Goal: Task Accomplishment & Management: Use online tool/utility

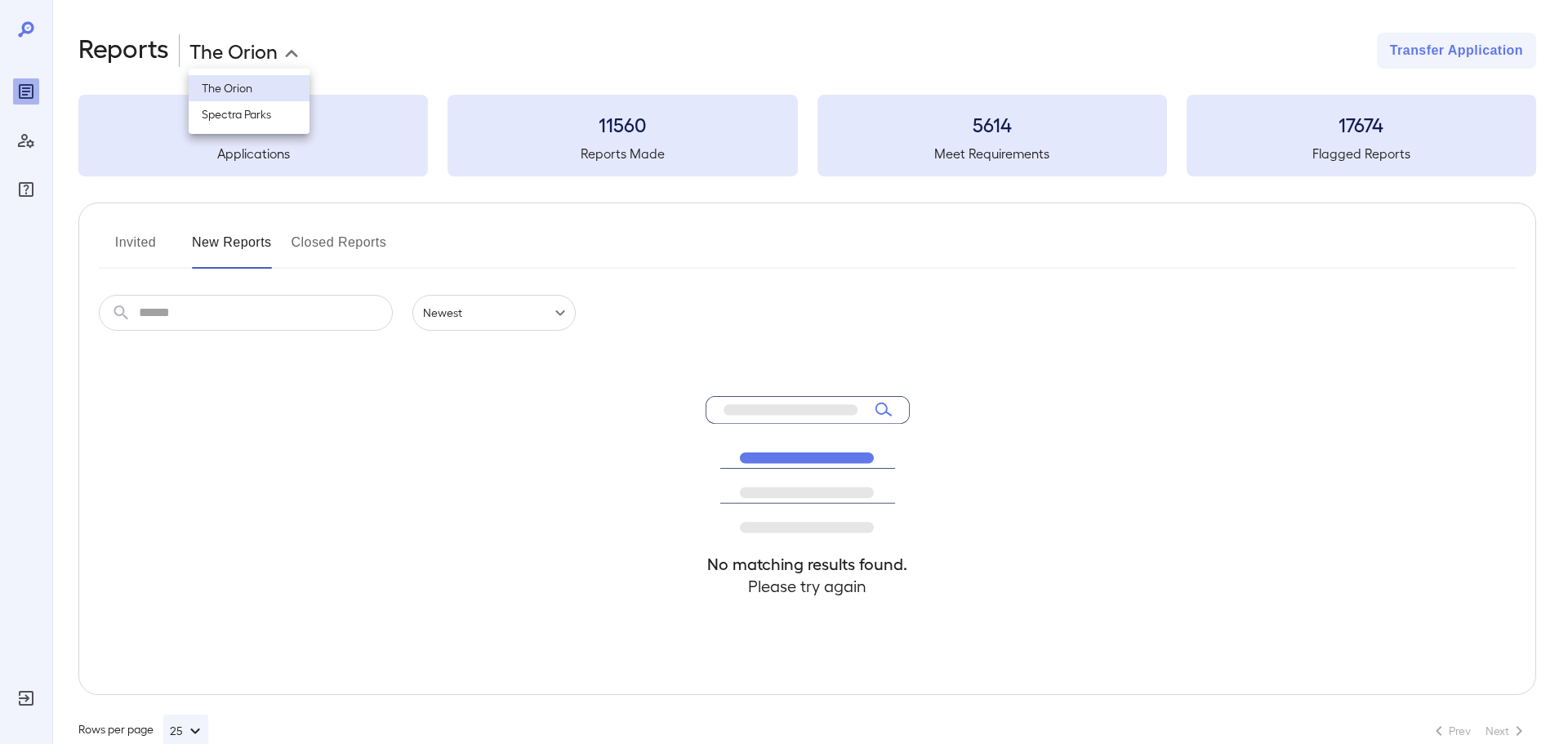
click at [246, 57] on body "**********" at bounding box center [784, 372] width 1568 height 744
click at [272, 114] on li "Spectra Parks" at bounding box center [249, 114] width 121 height 26
type input "**********"
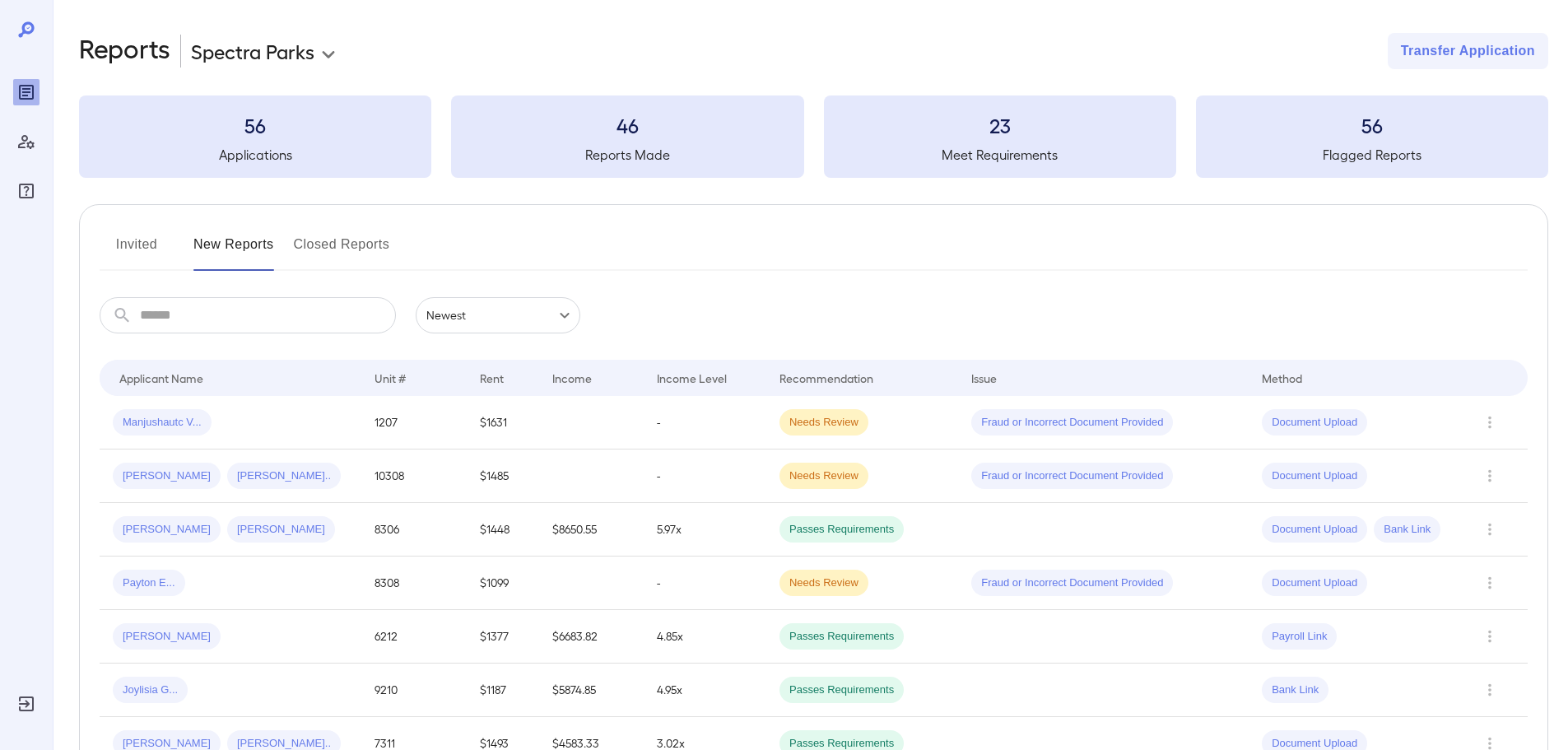
click at [31, 705] on icon "Log Out" at bounding box center [26, 704] width 19 height 19
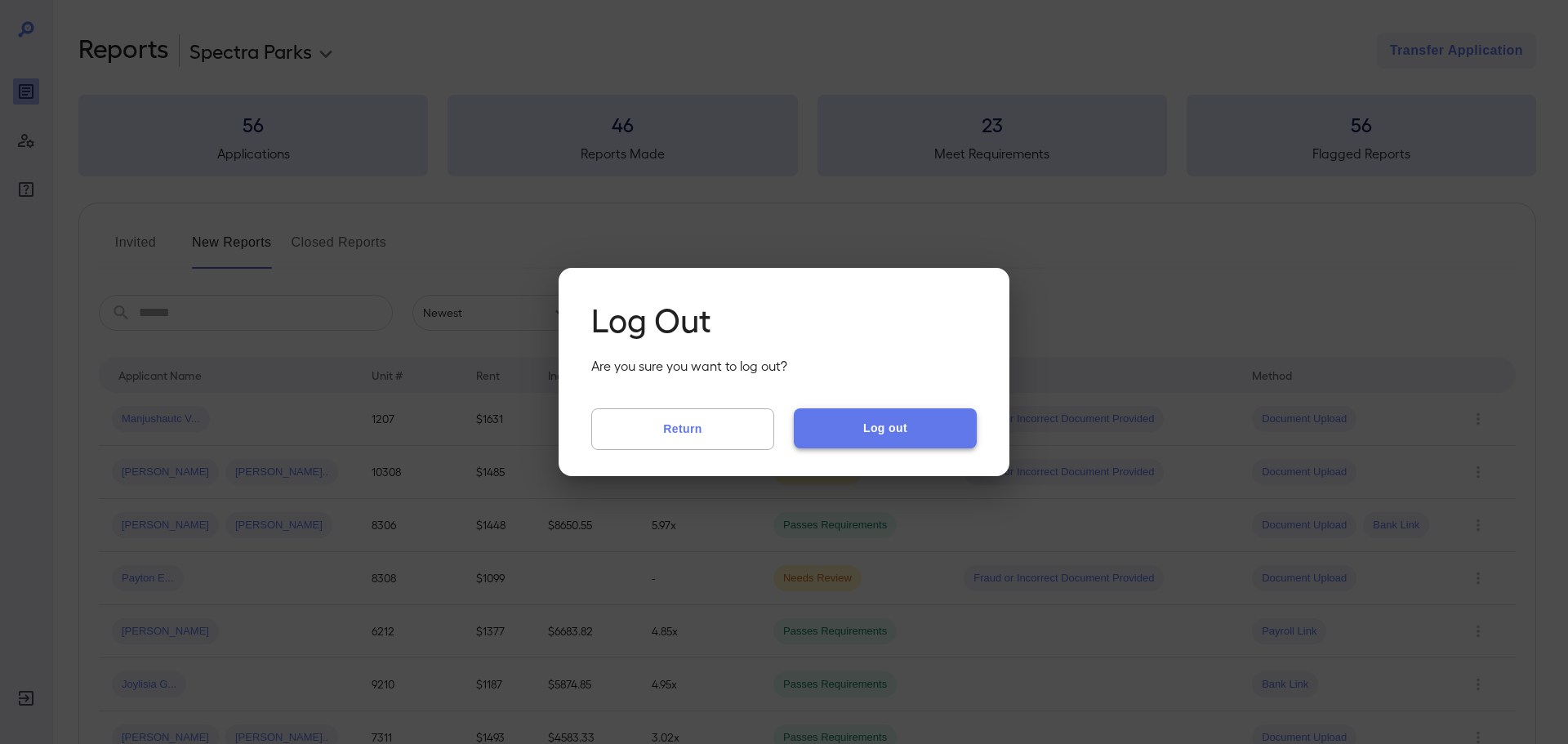
click at [835, 416] on button "Log out" at bounding box center [885, 428] width 183 height 40
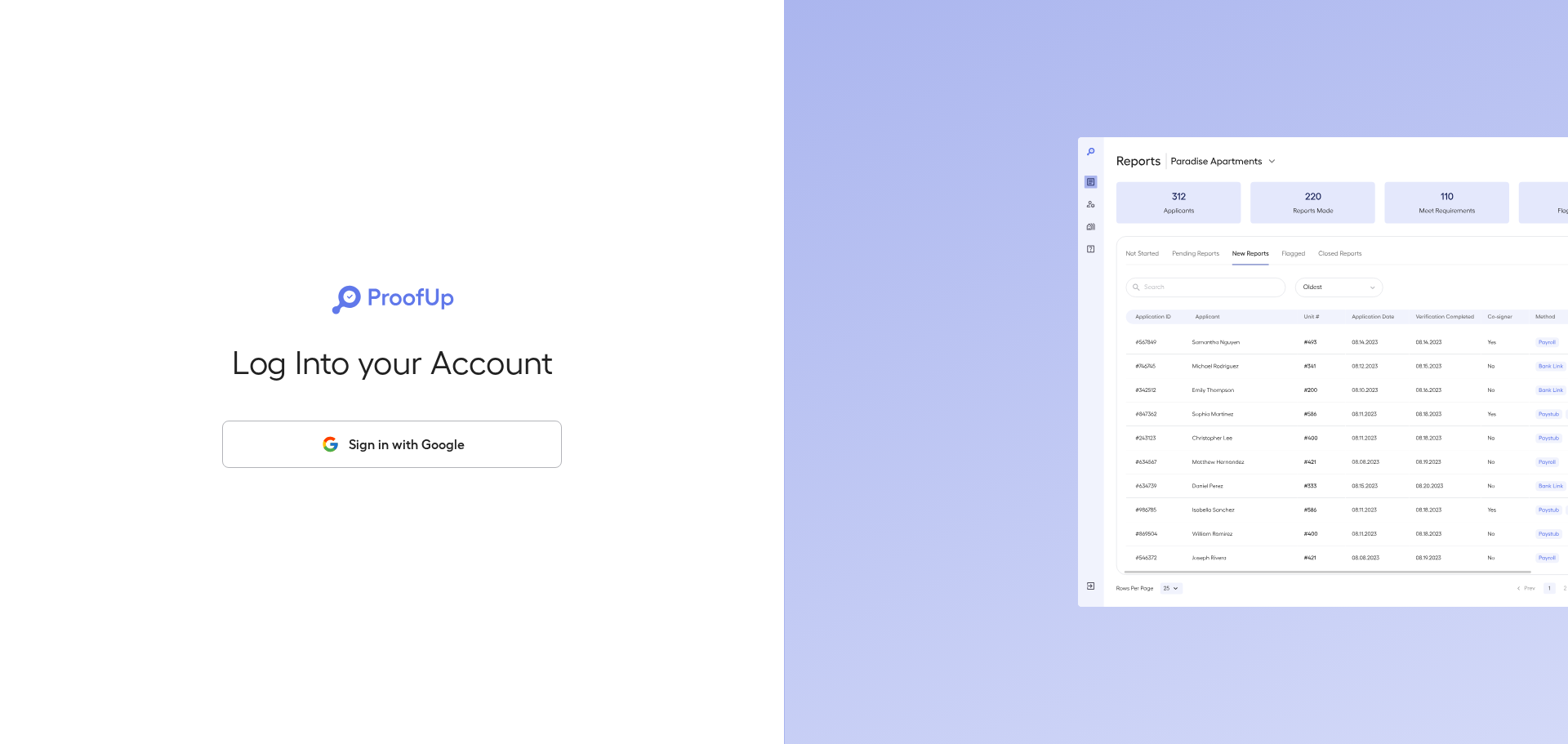
click at [436, 449] on button "Sign in with Google" at bounding box center [391, 444] width 340 height 47
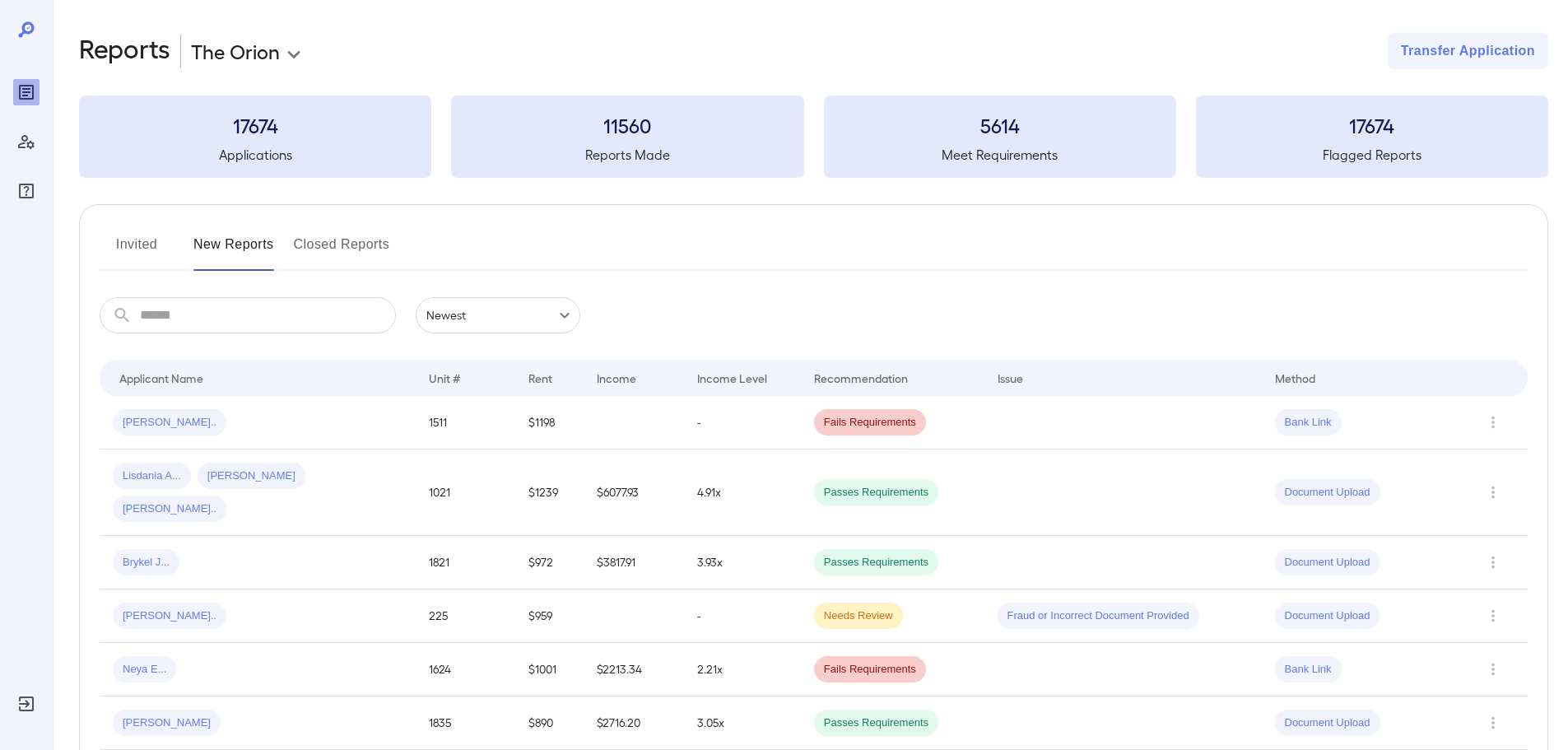
click at [275, 45] on body "**********" at bounding box center [790, 375] width 1580 height 750
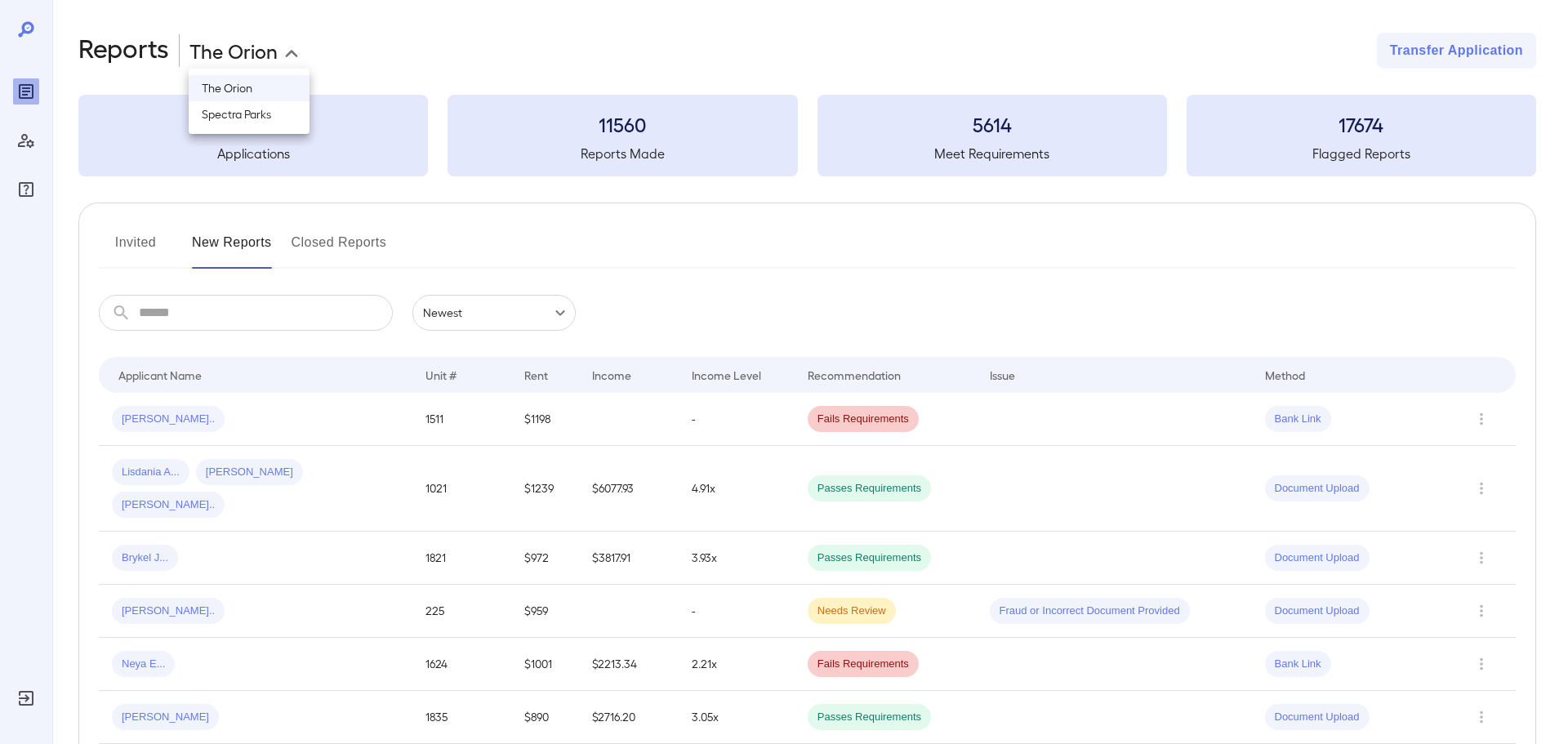
click at [262, 110] on li "Spectra Parks" at bounding box center [249, 114] width 121 height 26
type input "**********"
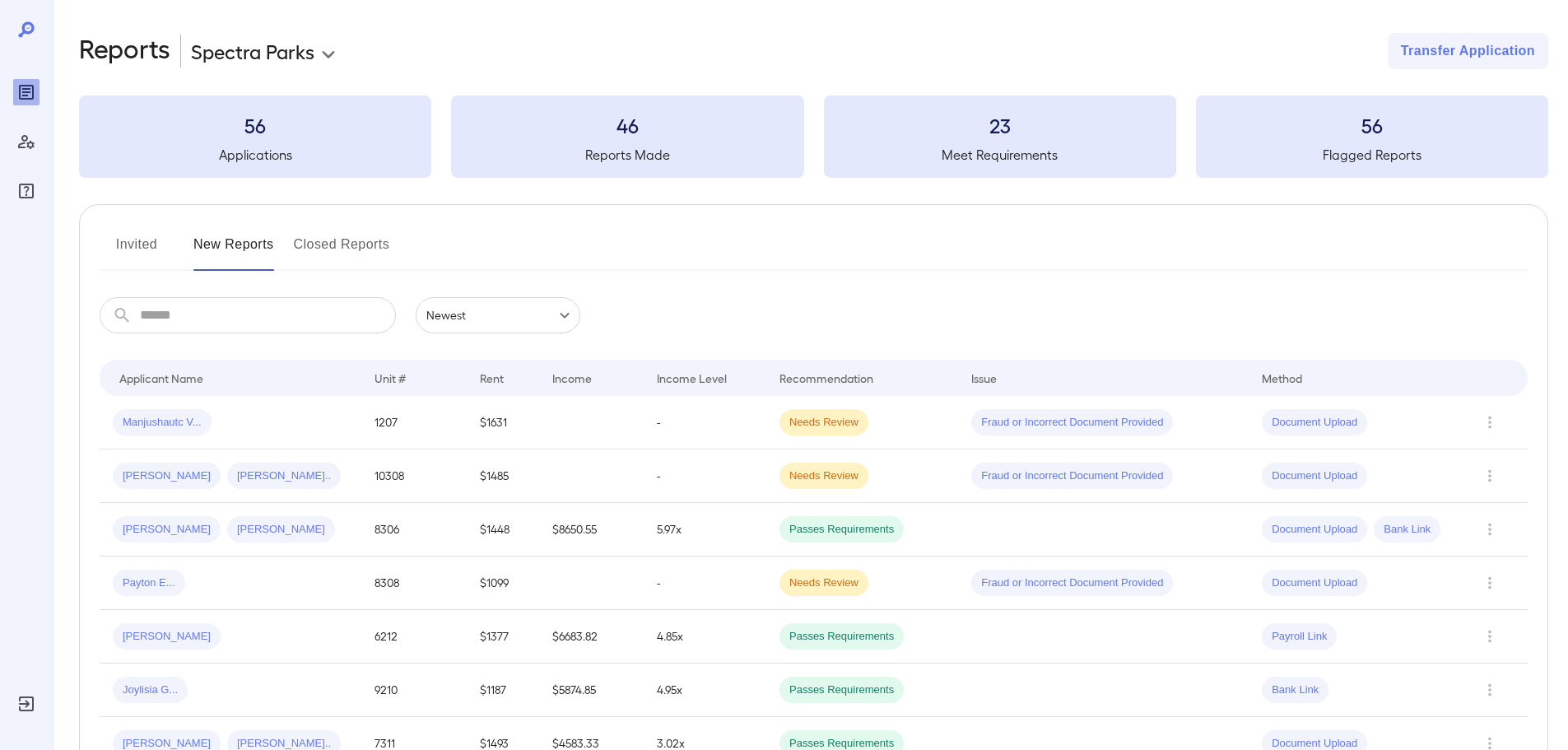
click at [147, 251] on button "Invited" at bounding box center [136, 251] width 74 height 40
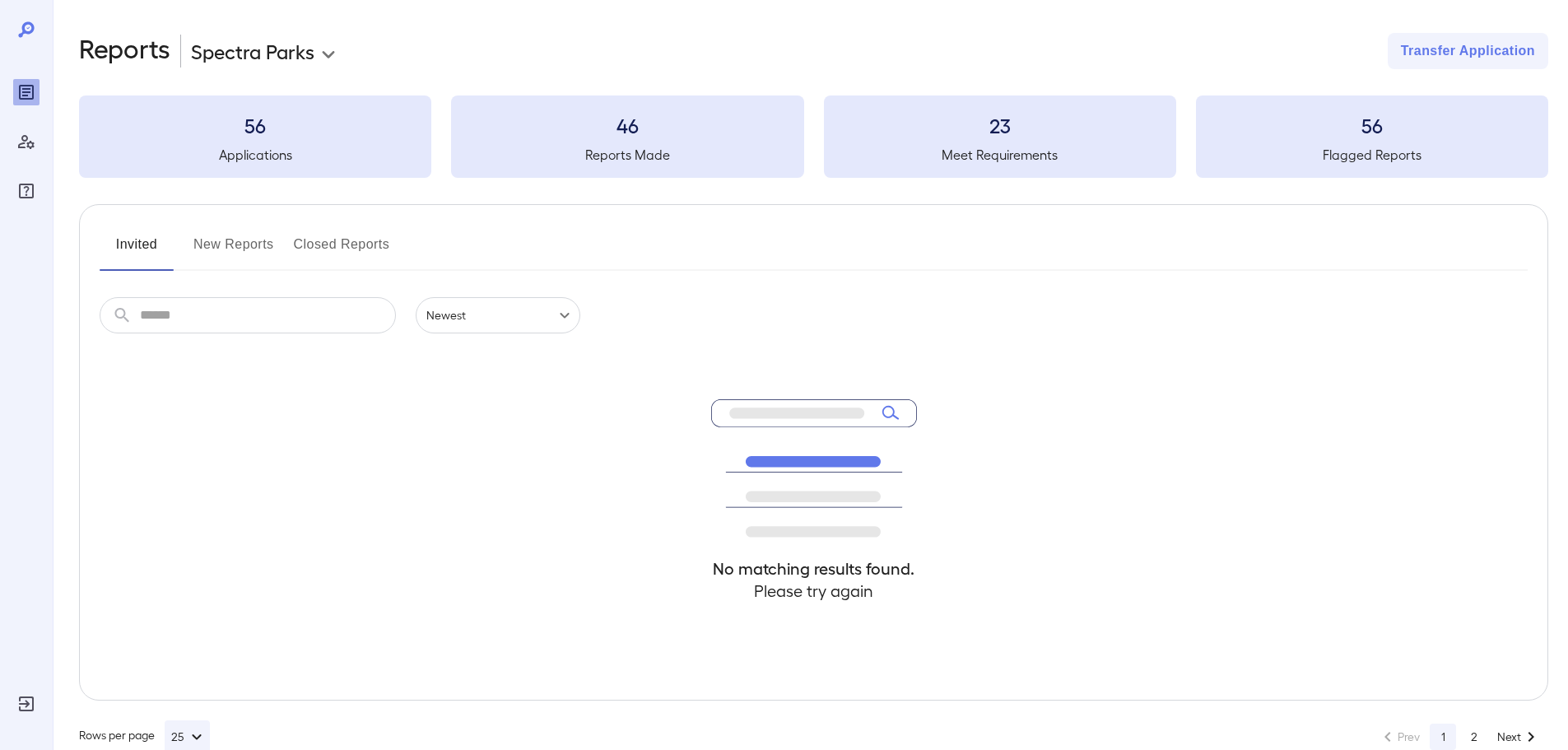
click at [252, 243] on button "New Reports" at bounding box center [233, 251] width 81 height 40
click at [145, 244] on button "Invited" at bounding box center [136, 251] width 74 height 40
click at [244, 244] on button "New Reports" at bounding box center [233, 251] width 81 height 40
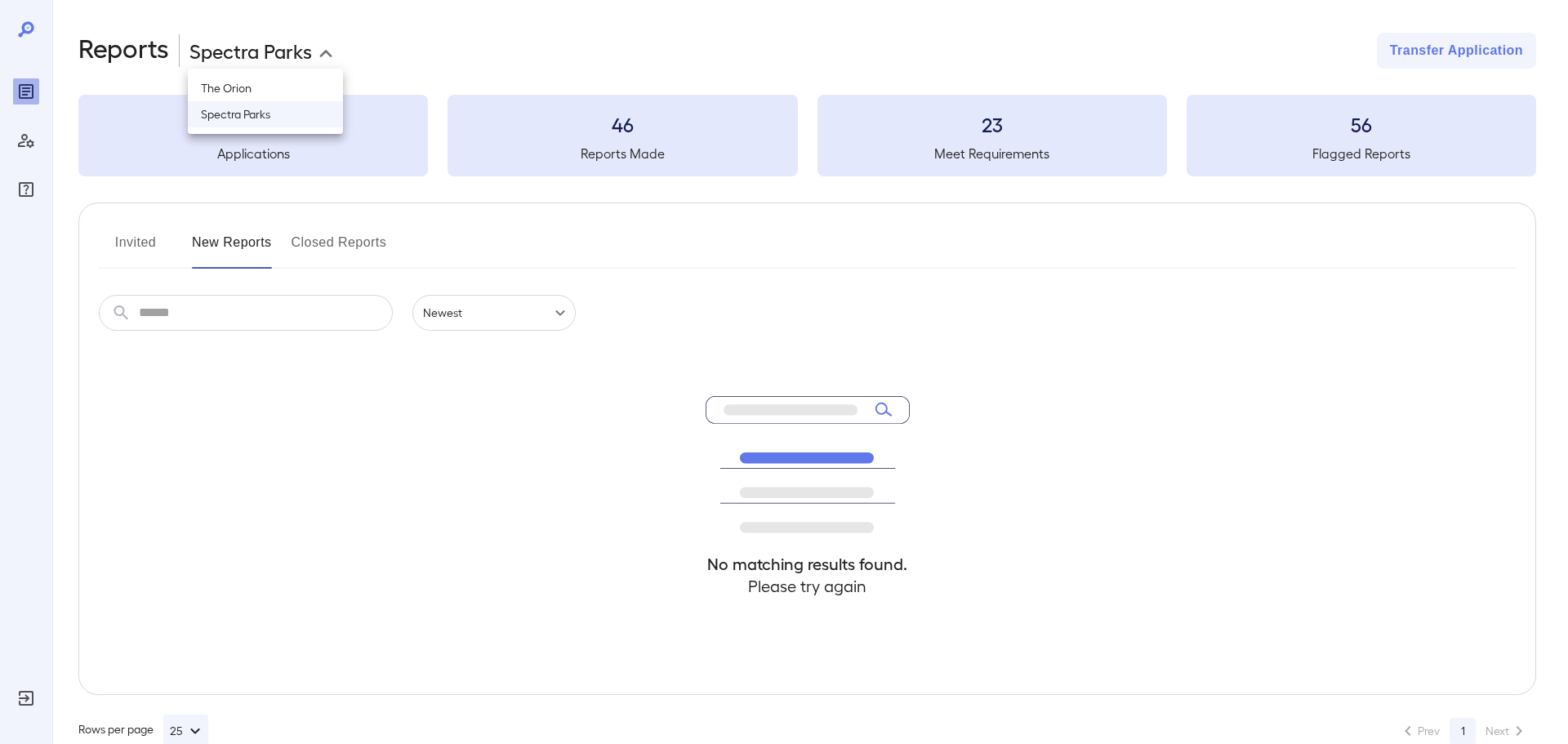
click at [280, 56] on body "**********" at bounding box center [784, 372] width 1568 height 744
click at [285, 112] on li "Spectra Parks" at bounding box center [265, 114] width 156 height 26
click at [129, 245] on button "Invited" at bounding box center [135, 249] width 74 height 40
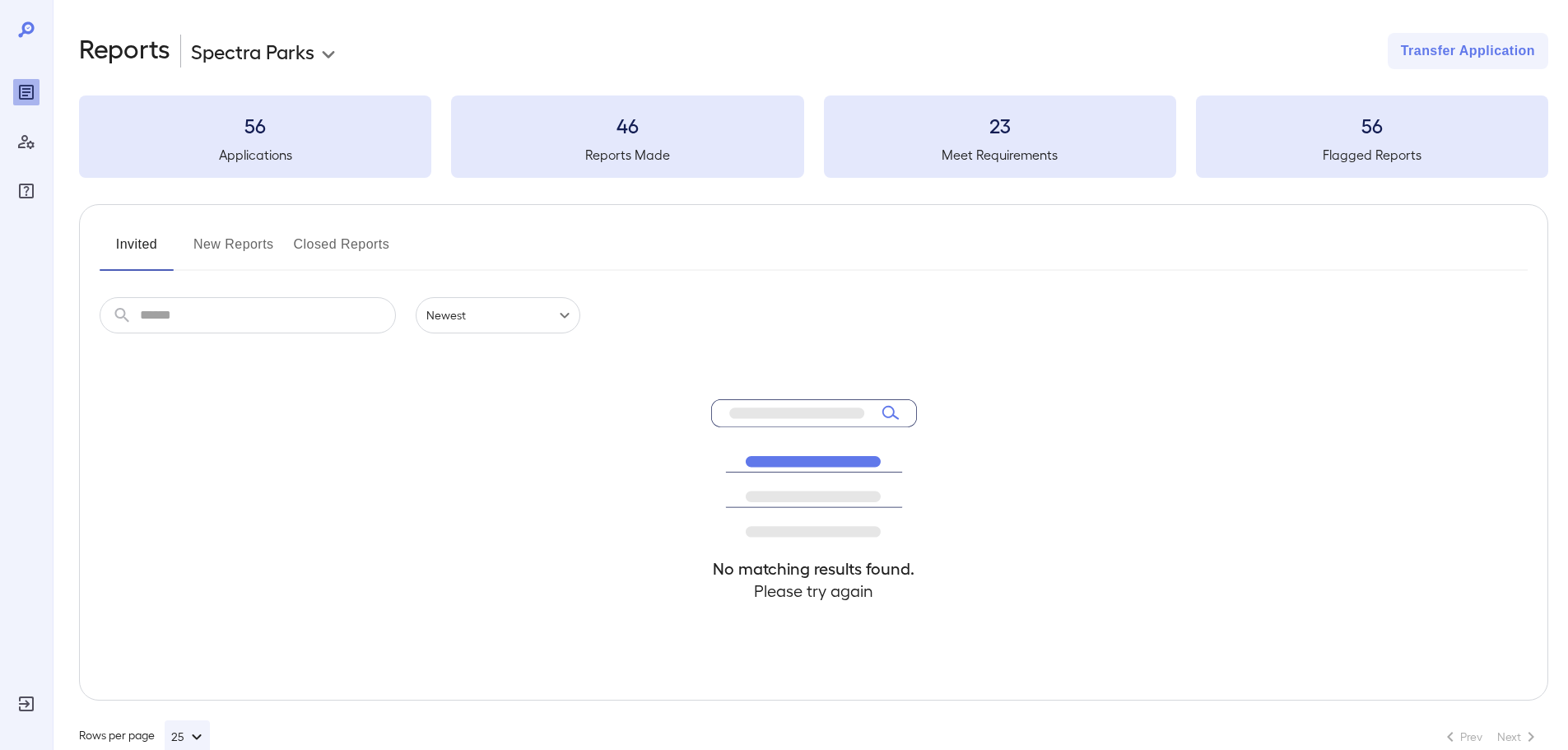
click at [215, 251] on button "New Reports" at bounding box center [233, 251] width 81 height 40
click at [491, 238] on div "Invited New Reports Closed Reports" at bounding box center [813, 251] width 1428 height 40
click at [142, 254] on button "Invited" at bounding box center [136, 251] width 74 height 40
click at [206, 259] on button "New Reports" at bounding box center [233, 251] width 81 height 40
drag, startPoint x: 294, startPoint y: 206, endPoint x: 375, endPoint y: 209, distance: 81.1
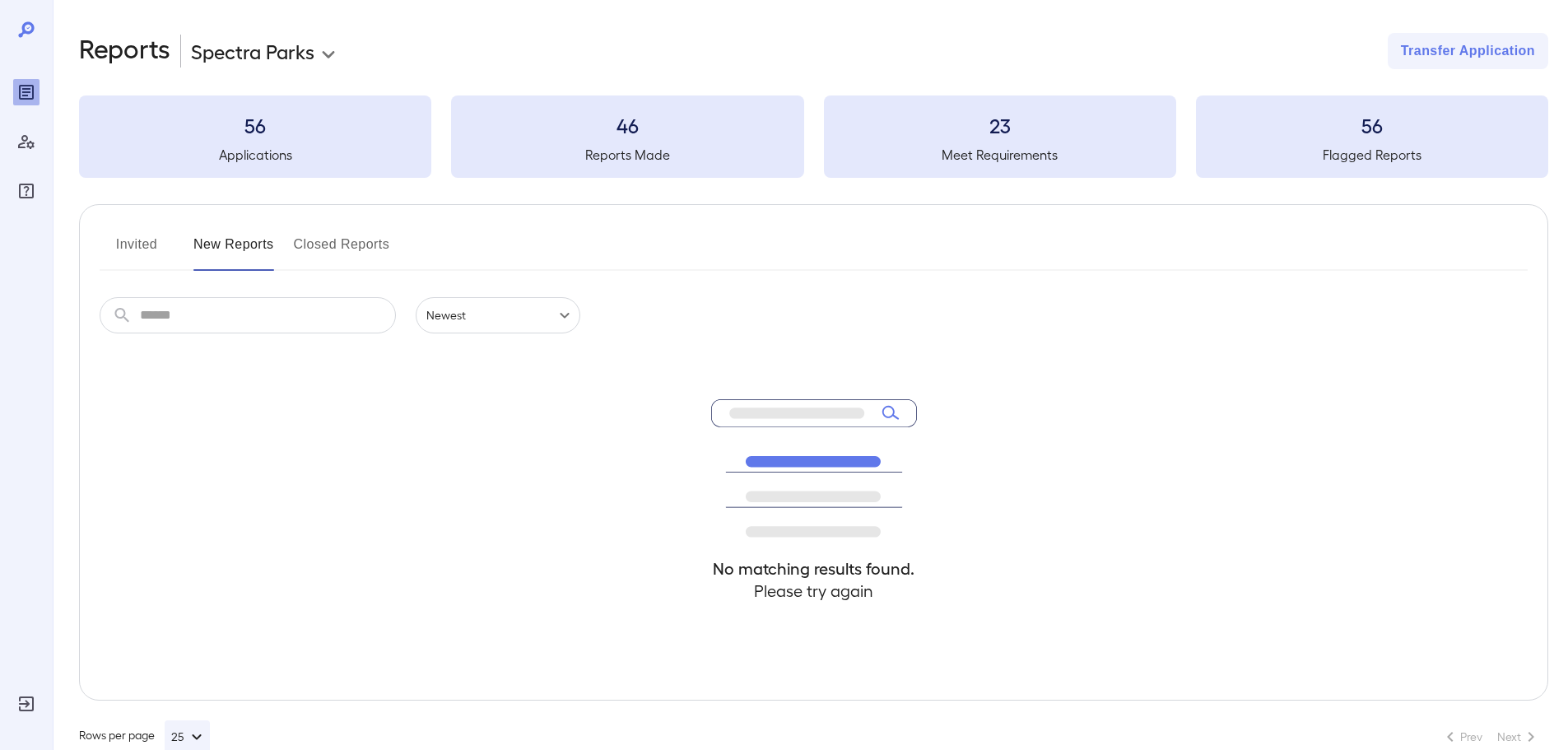
click at [397, 212] on div "Invited New Reports Closed Reports ​ ​ Newest ****** No matching results found.…" at bounding box center [813, 452] width 1469 height 497
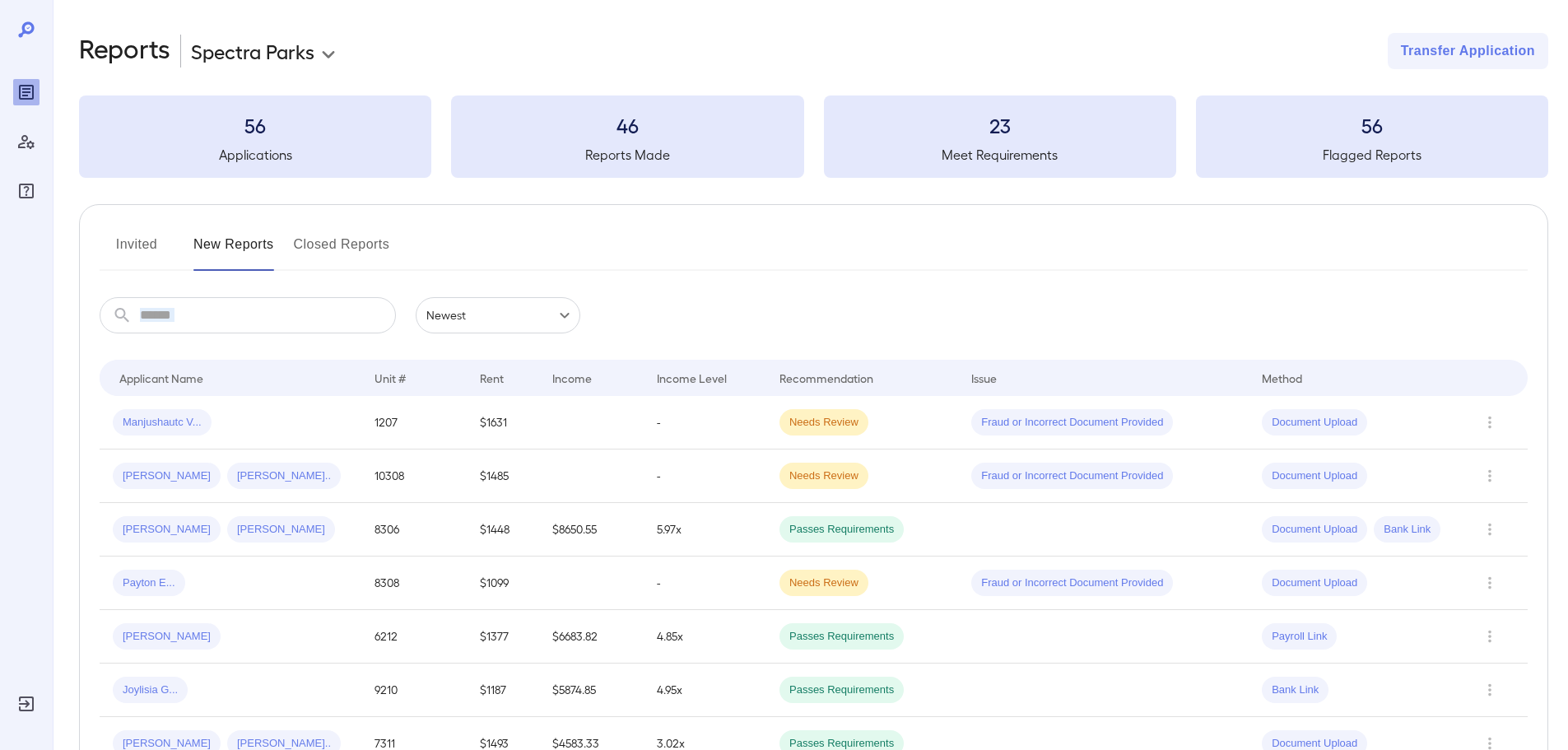
drag, startPoint x: 423, startPoint y: 229, endPoint x: 801, endPoint y: 299, distance: 384.4
click at [876, 417] on td "Needs Review" at bounding box center [862, 423] width 192 height 54
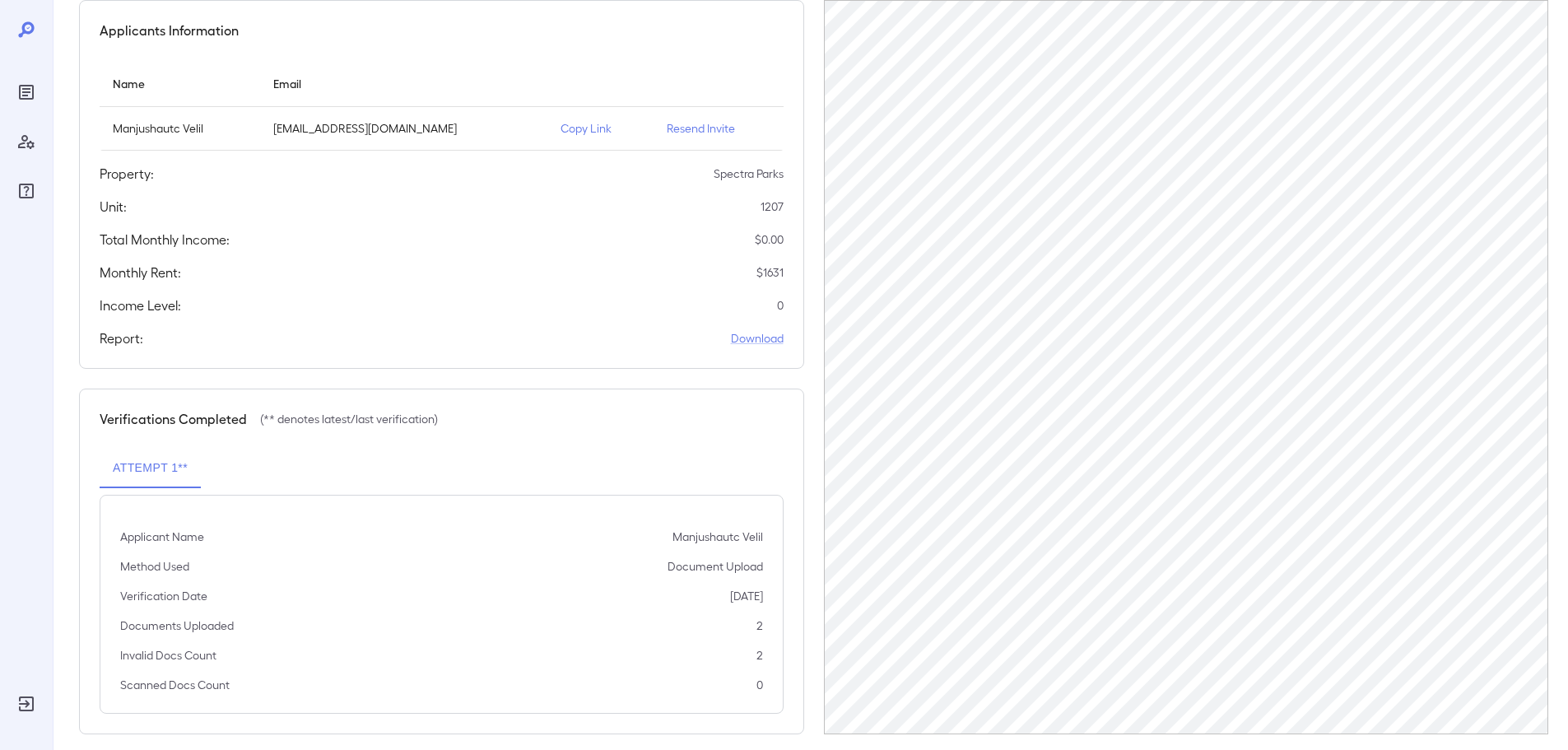
scroll to position [164, 0]
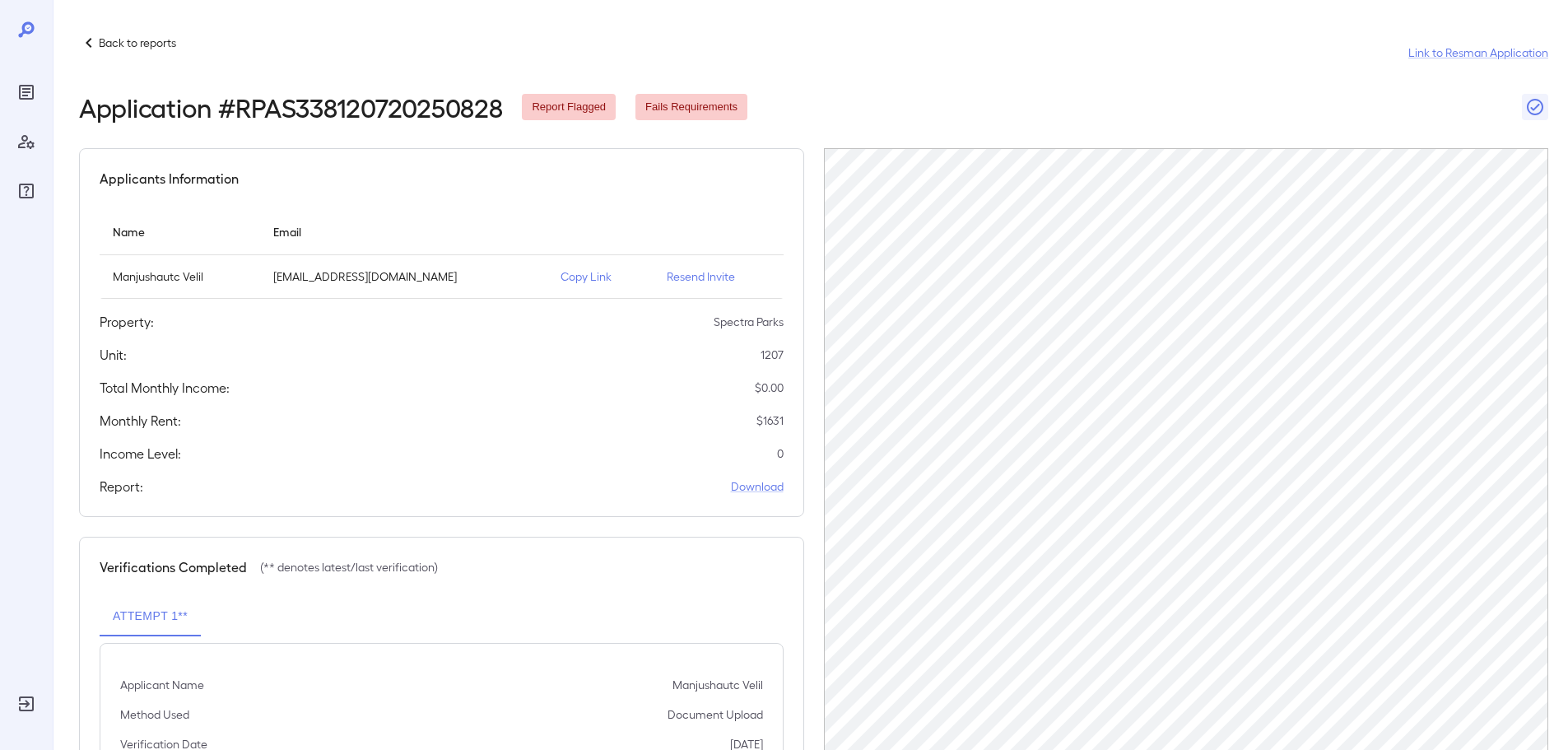
click at [568, 278] on p "Copy Link" at bounding box center [600, 277] width 80 height 17
click at [560, 274] on p "Copy Link" at bounding box center [600, 277] width 80 height 17
click at [560, 270] on p "Copy Link" at bounding box center [600, 277] width 80 height 17
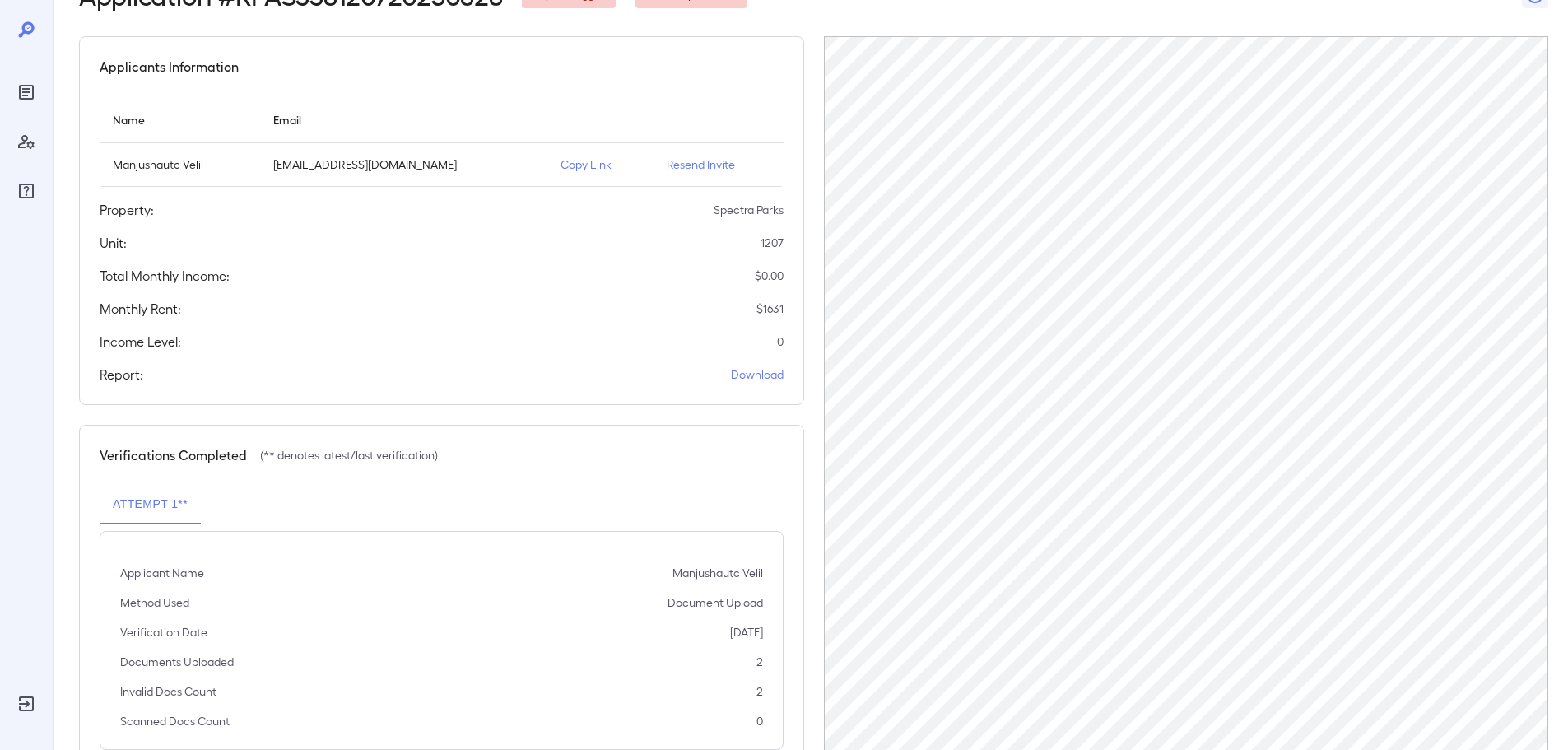
scroll to position [84, 0]
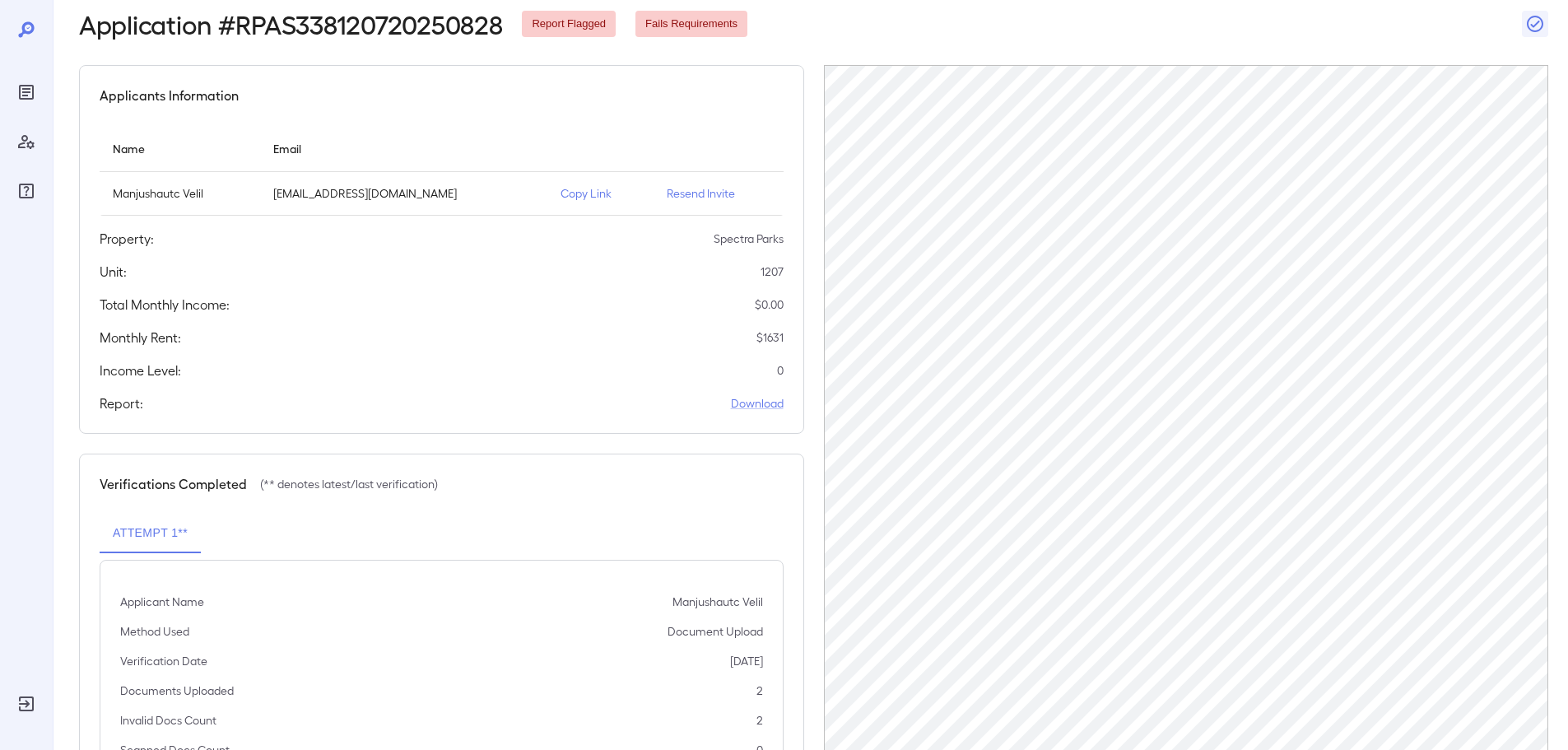
click at [560, 192] on p "Copy Link" at bounding box center [600, 194] width 80 height 17
click at [1425, 45] on div "Back to reports Link to Resman Application Application # RPAS338120720250828 Re…" at bounding box center [813, 374] width 1469 height 849
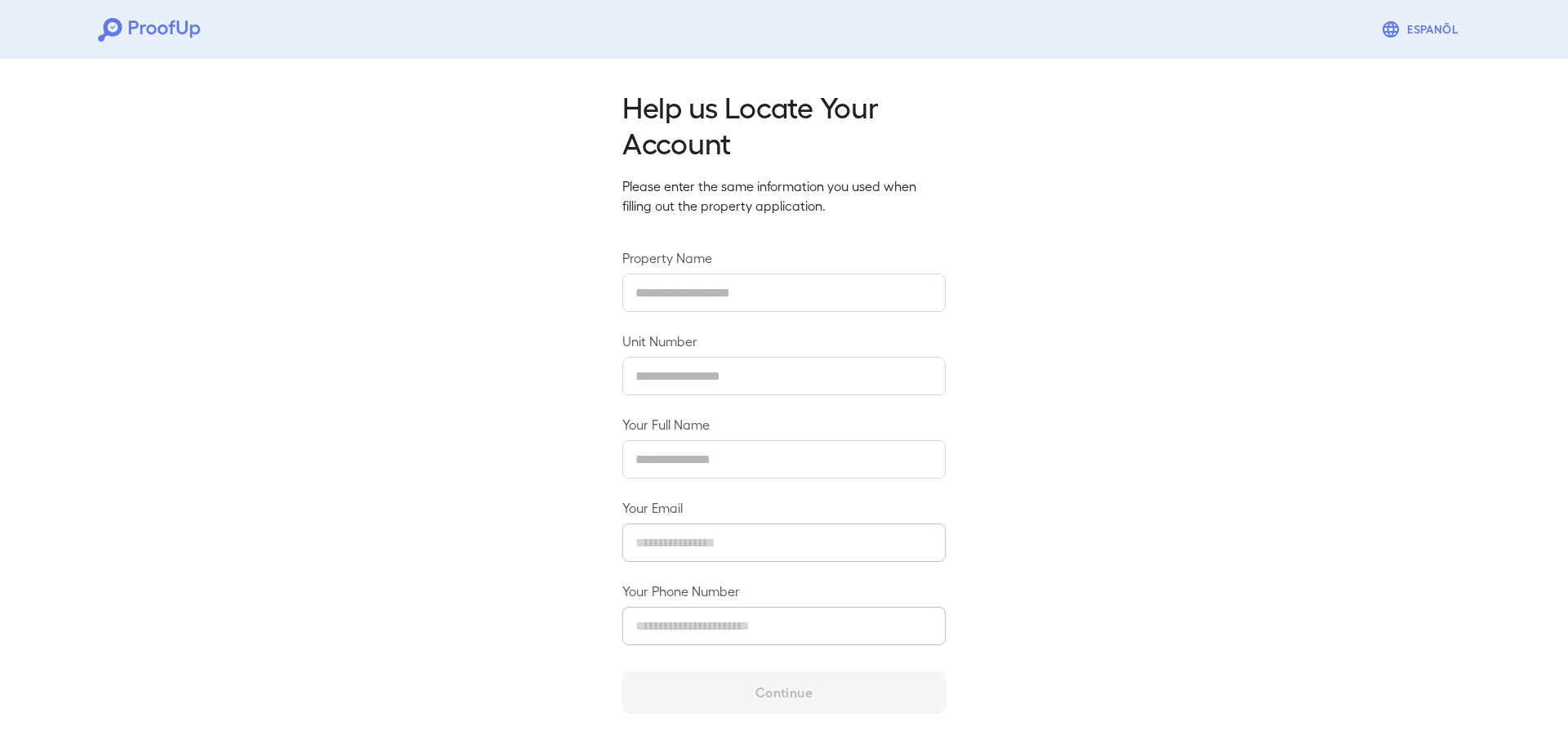
click at [760, 304] on input "text" at bounding box center [784, 293] width 323 height 39
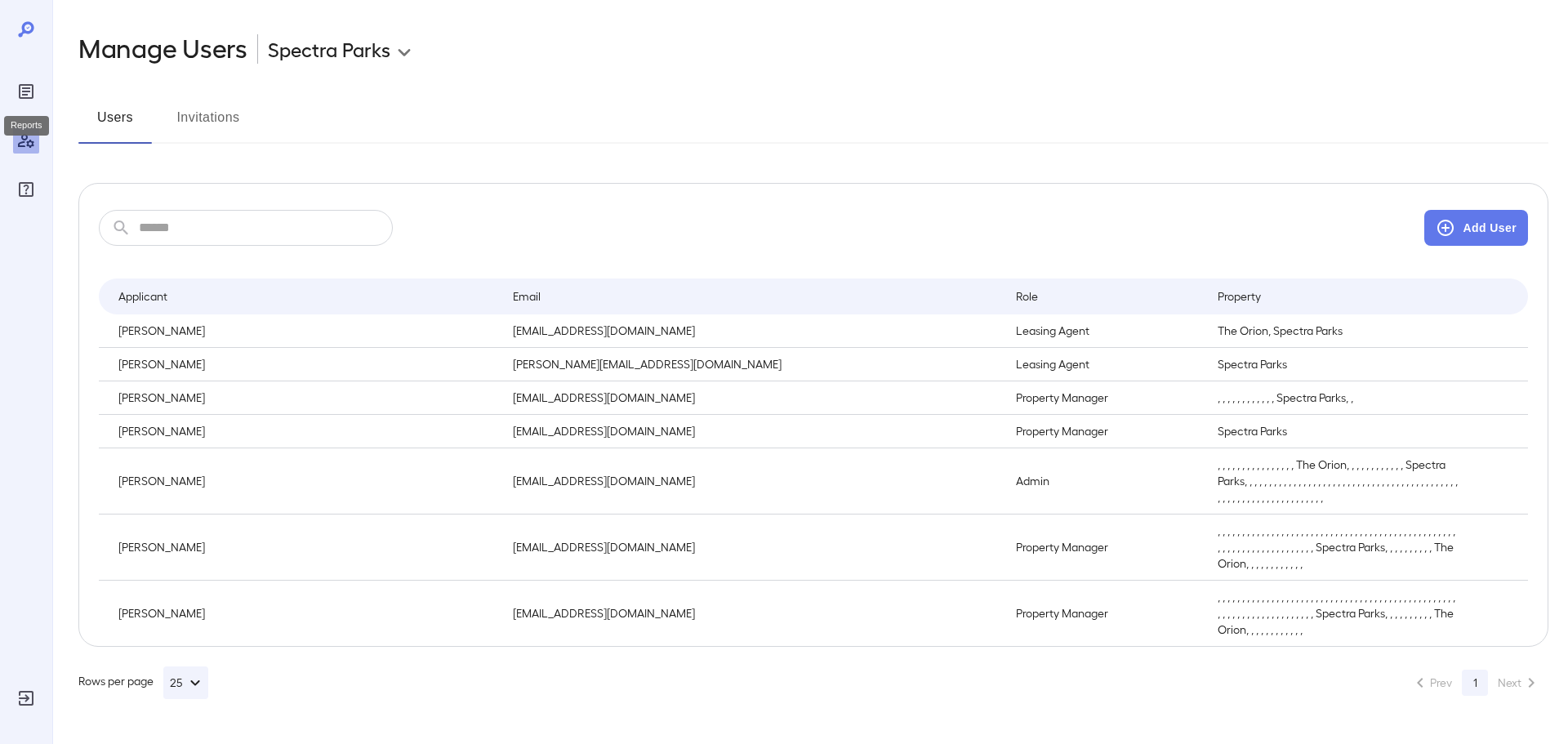
click at [19, 86] on icon "Reports" at bounding box center [26, 91] width 15 height 15
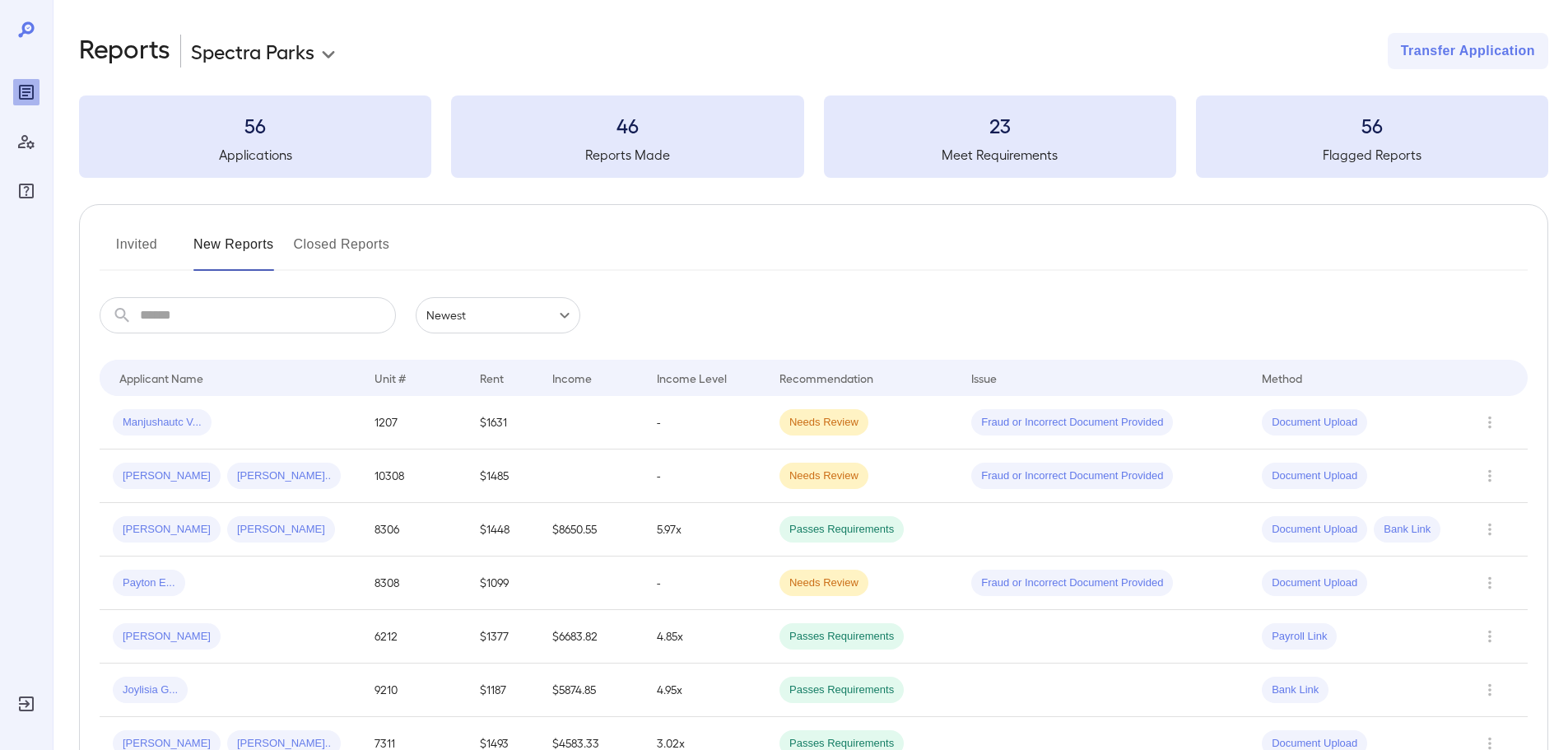
click at [682, 417] on td "-" at bounding box center [705, 423] width 122 height 54
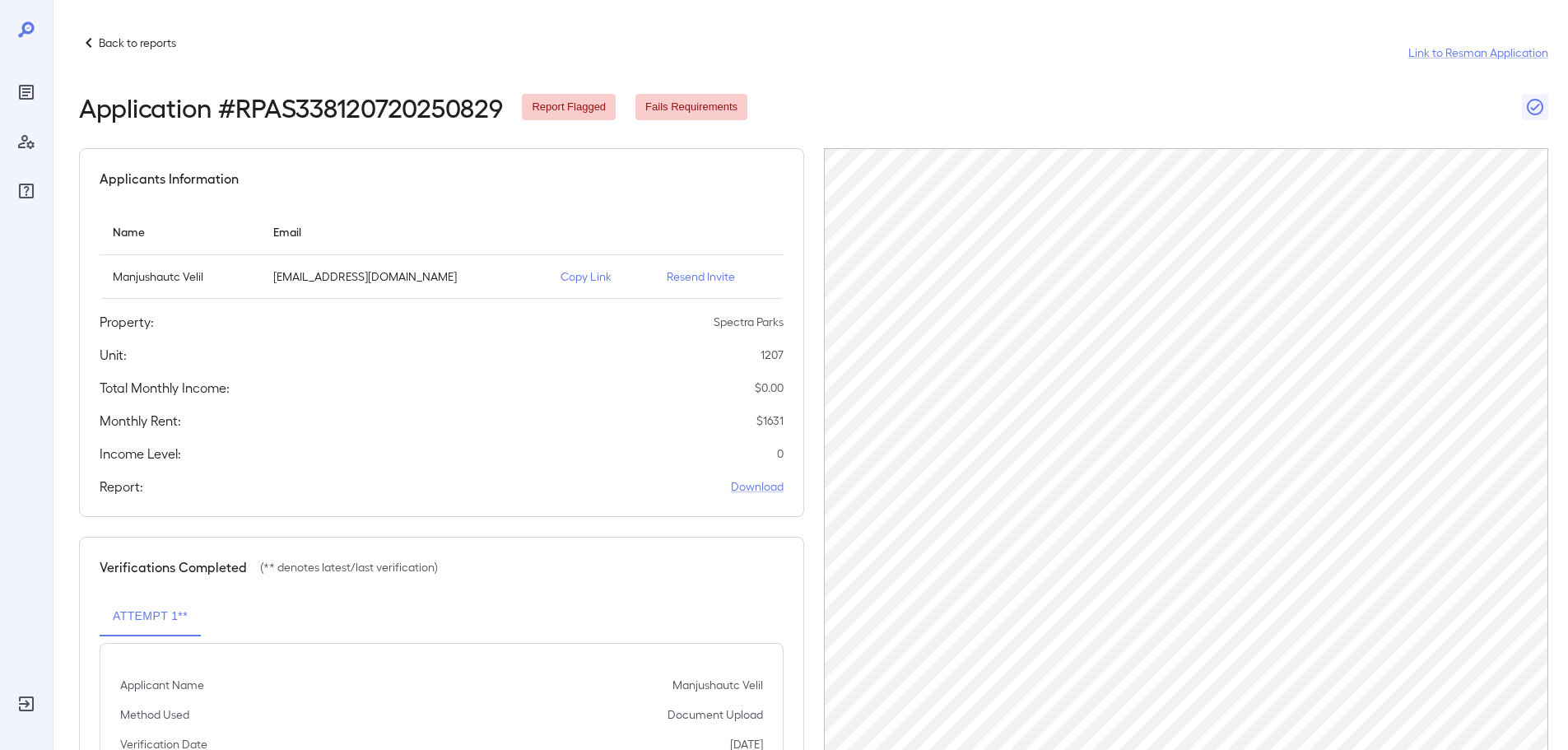
click at [1013, 58] on div "Back to reports Link to Resman Application" at bounding box center [813, 52] width 1469 height 40
click at [35, 105] on div "Reports" at bounding box center [26, 92] width 26 height 26
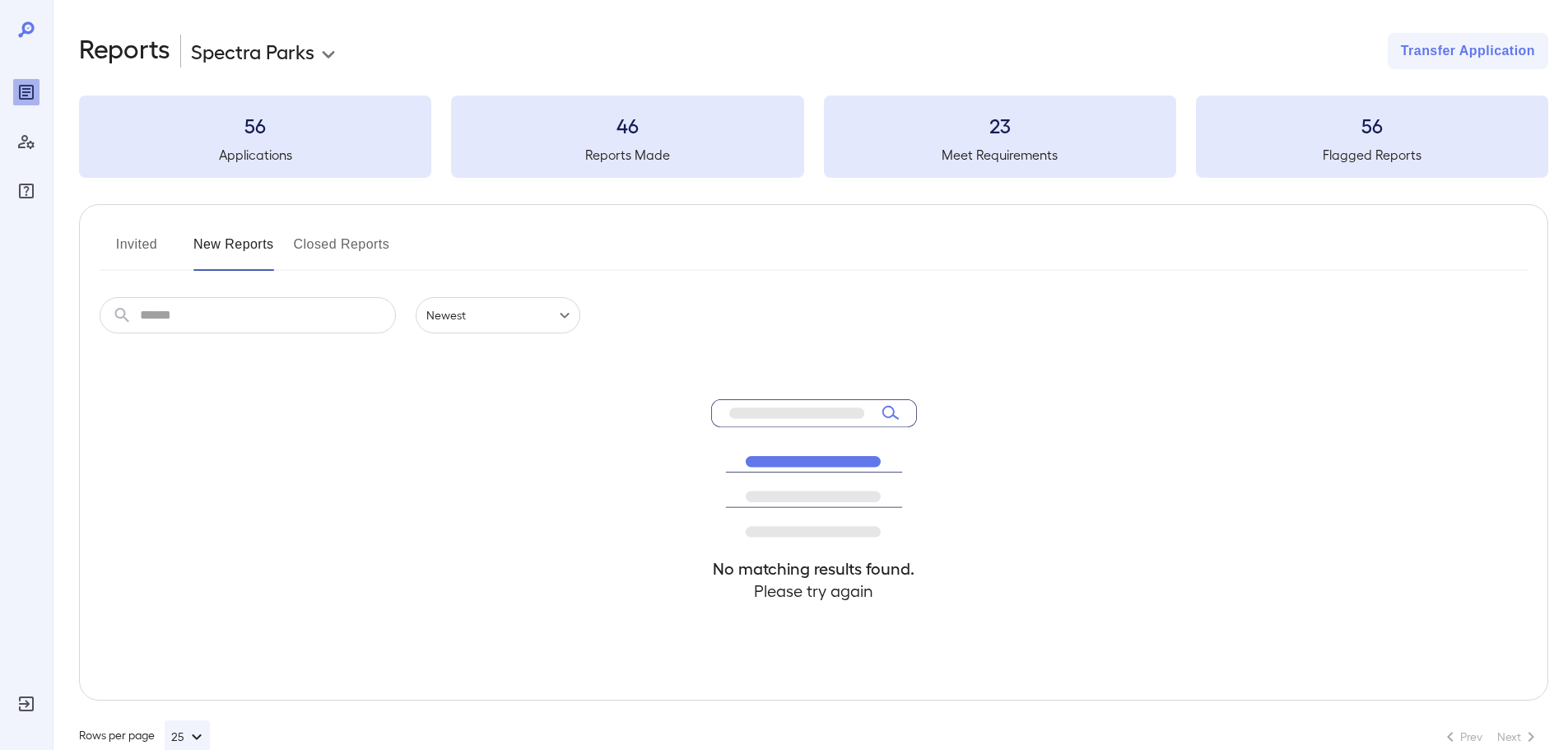
click at [148, 233] on button "Invited" at bounding box center [136, 251] width 74 height 40
click at [224, 262] on button "New Reports" at bounding box center [233, 251] width 81 height 40
click at [144, 238] on button "Invited" at bounding box center [136, 251] width 74 height 40
click at [233, 255] on button "New Reports" at bounding box center [233, 251] width 81 height 40
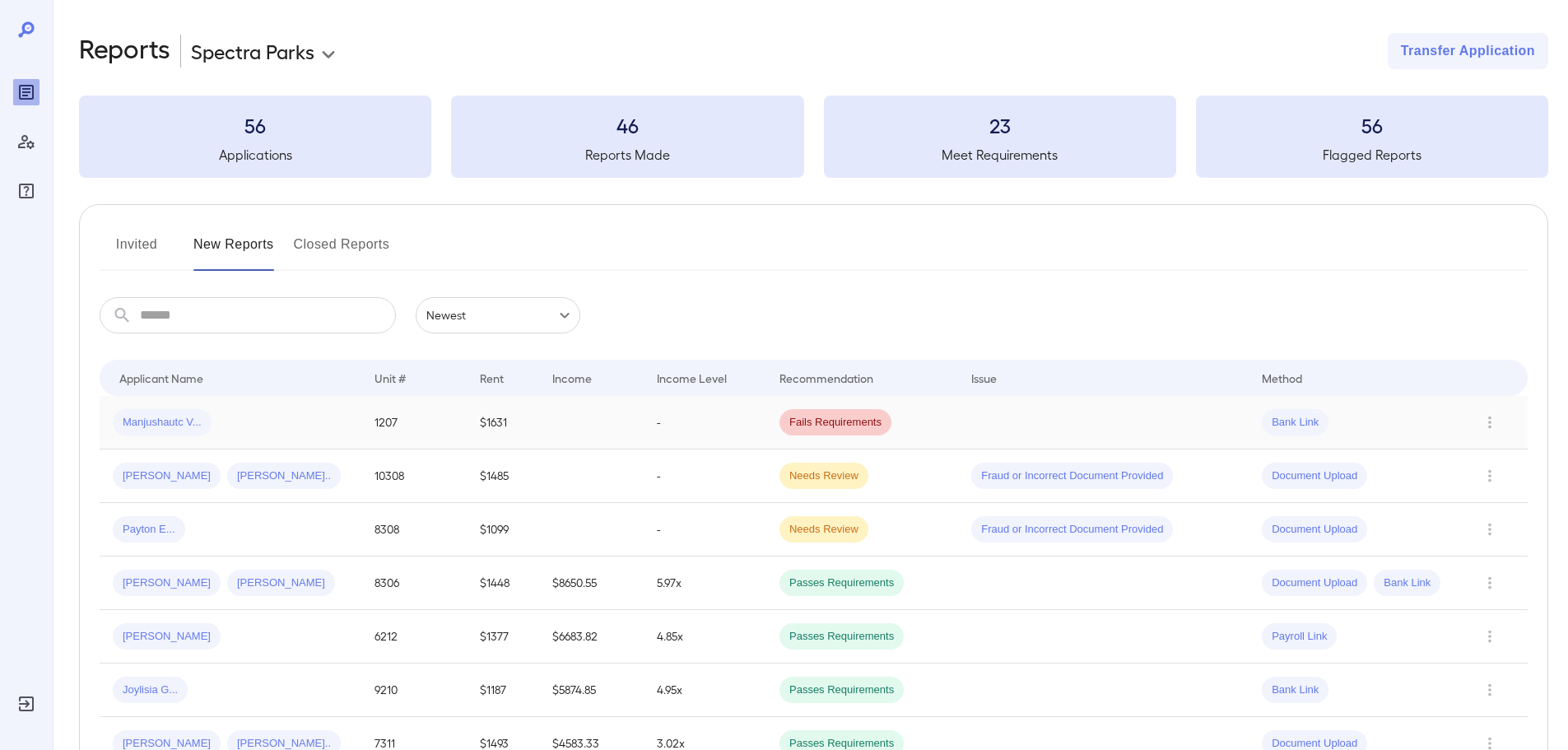
click at [1034, 418] on td at bounding box center [1103, 423] width 290 height 54
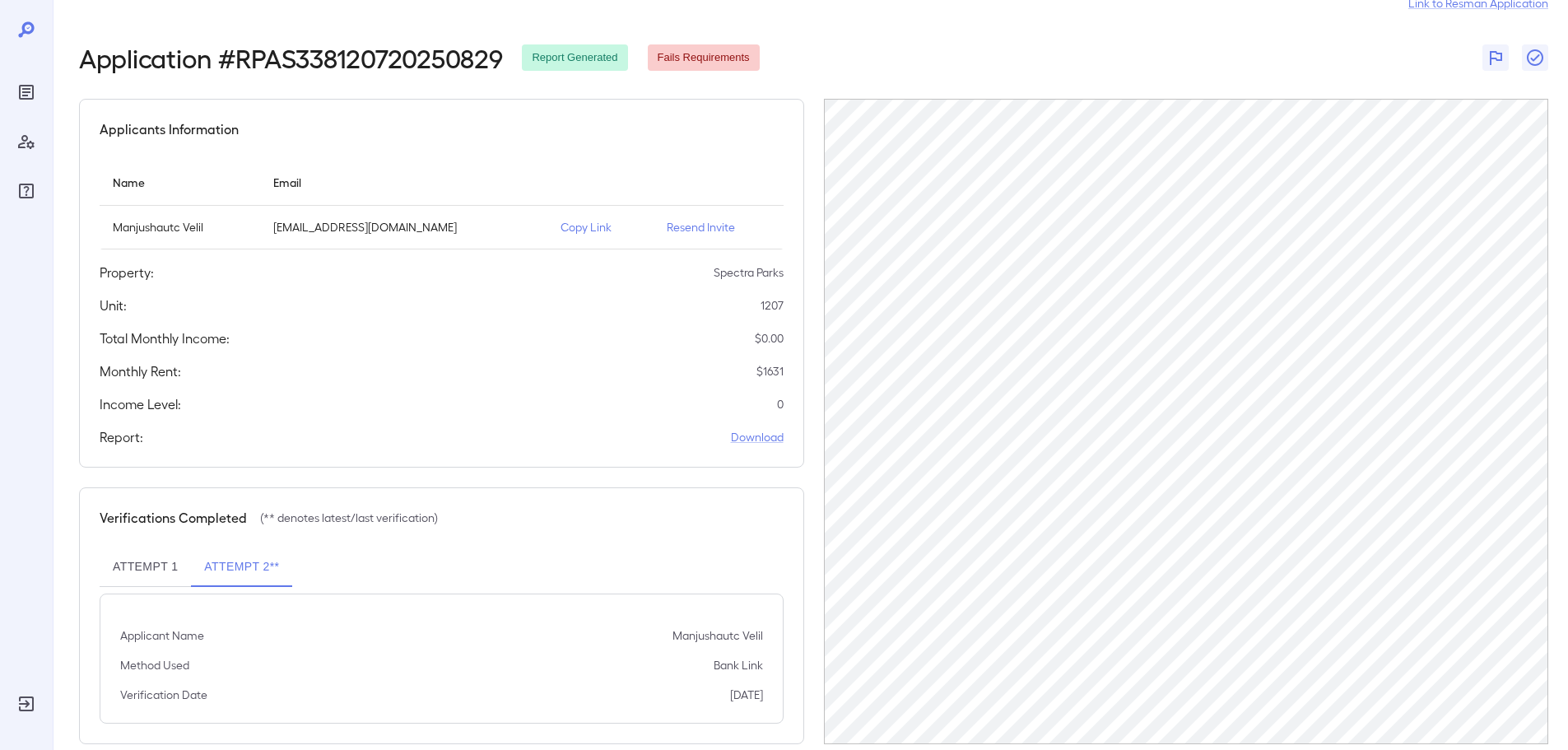
scroll to position [76, 0]
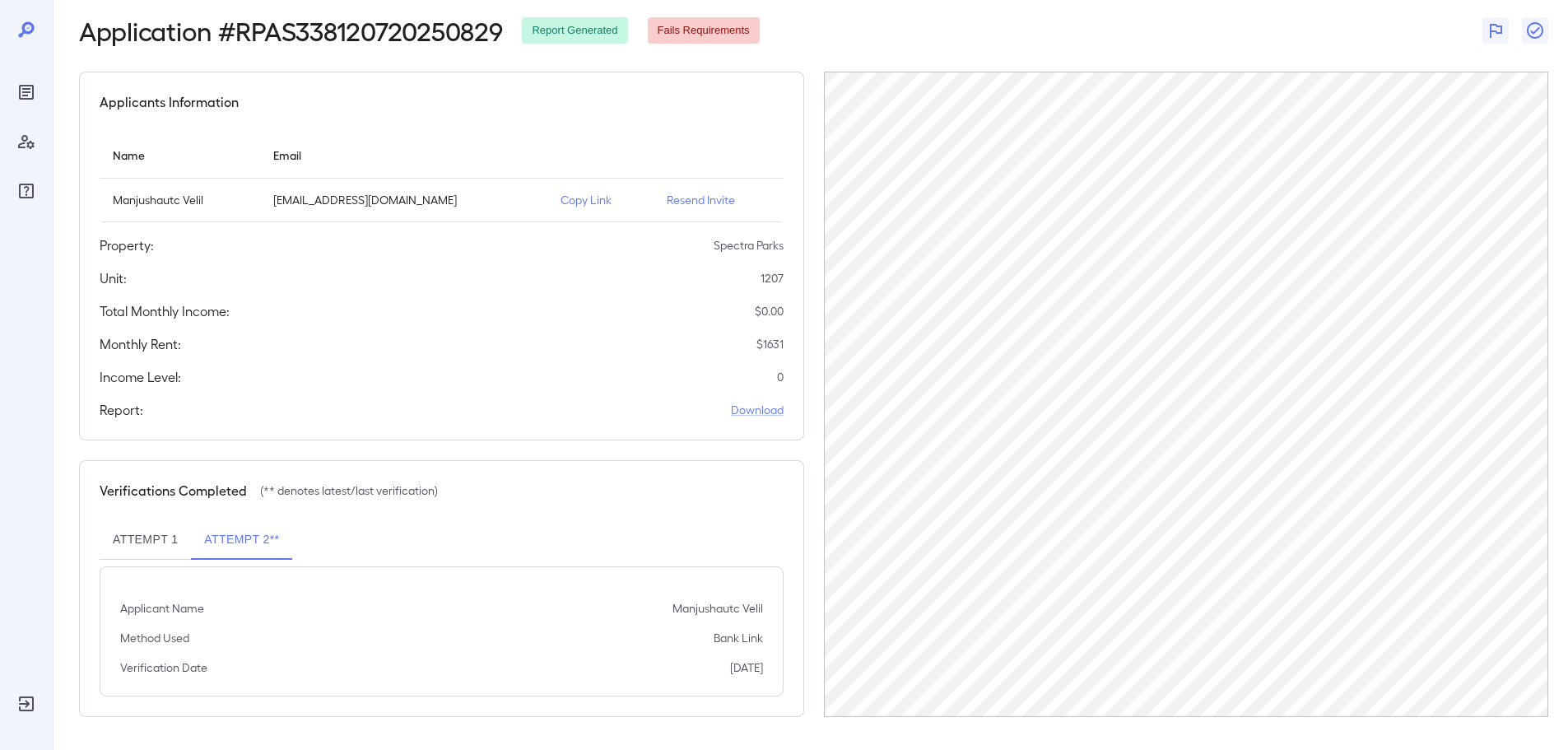
click at [560, 200] on p "Copy Link" at bounding box center [600, 200] width 80 height 17
click at [560, 200] on p "Copy Link" at bounding box center [600, 200] width 80 height 17
click at [16, 97] on div "Reports" at bounding box center [26, 92] width 26 height 26
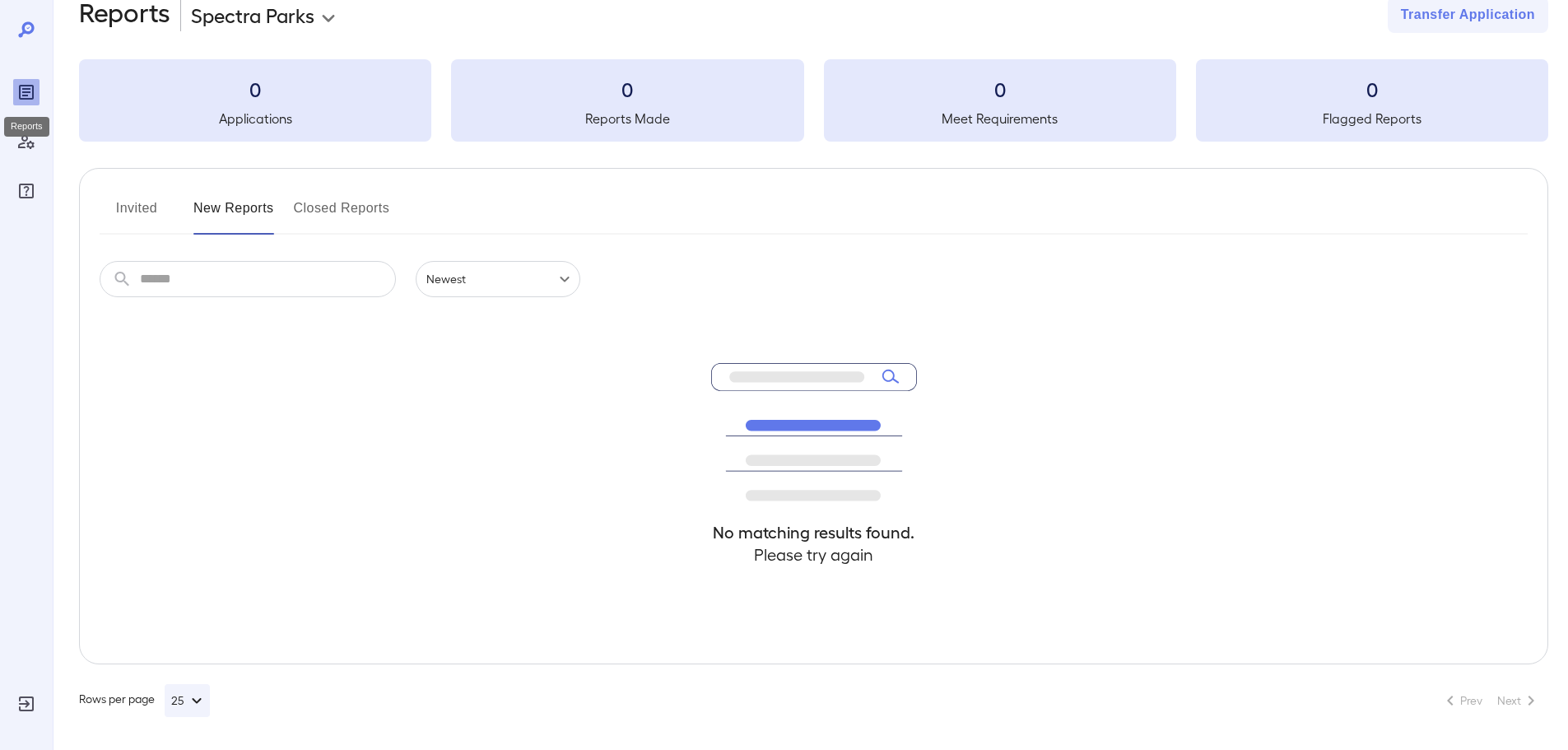
scroll to position [36, 0]
drag, startPoint x: 163, startPoint y: 208, endPoint x: 142, endPoint y: 183, distance: 32.6
click at [162, 208] on button "Invited" at bounding box center [136, 214] width 74 height 40
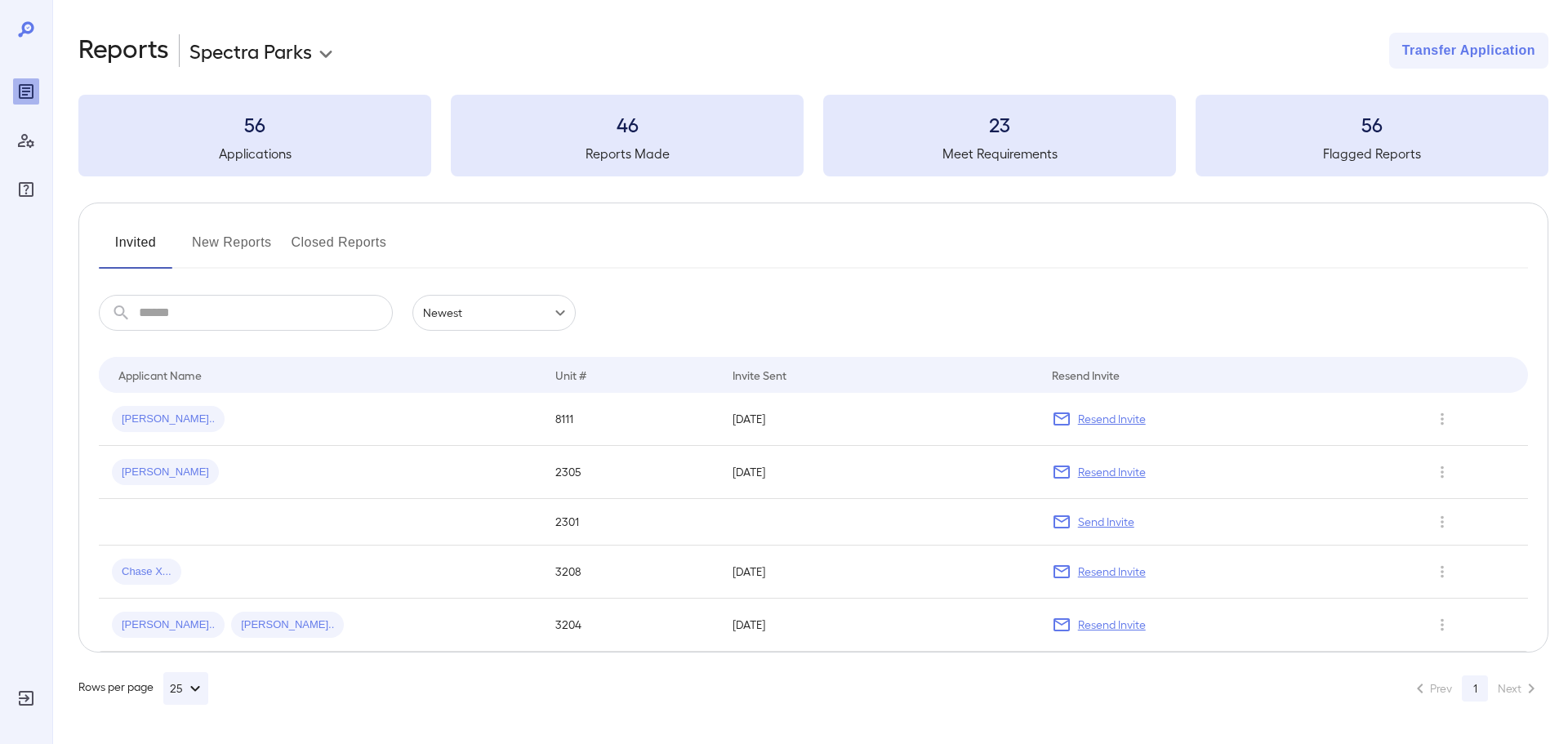
click at [220, 253] on button "New Reports" at bounding box center [231, 249] width 80 height 40
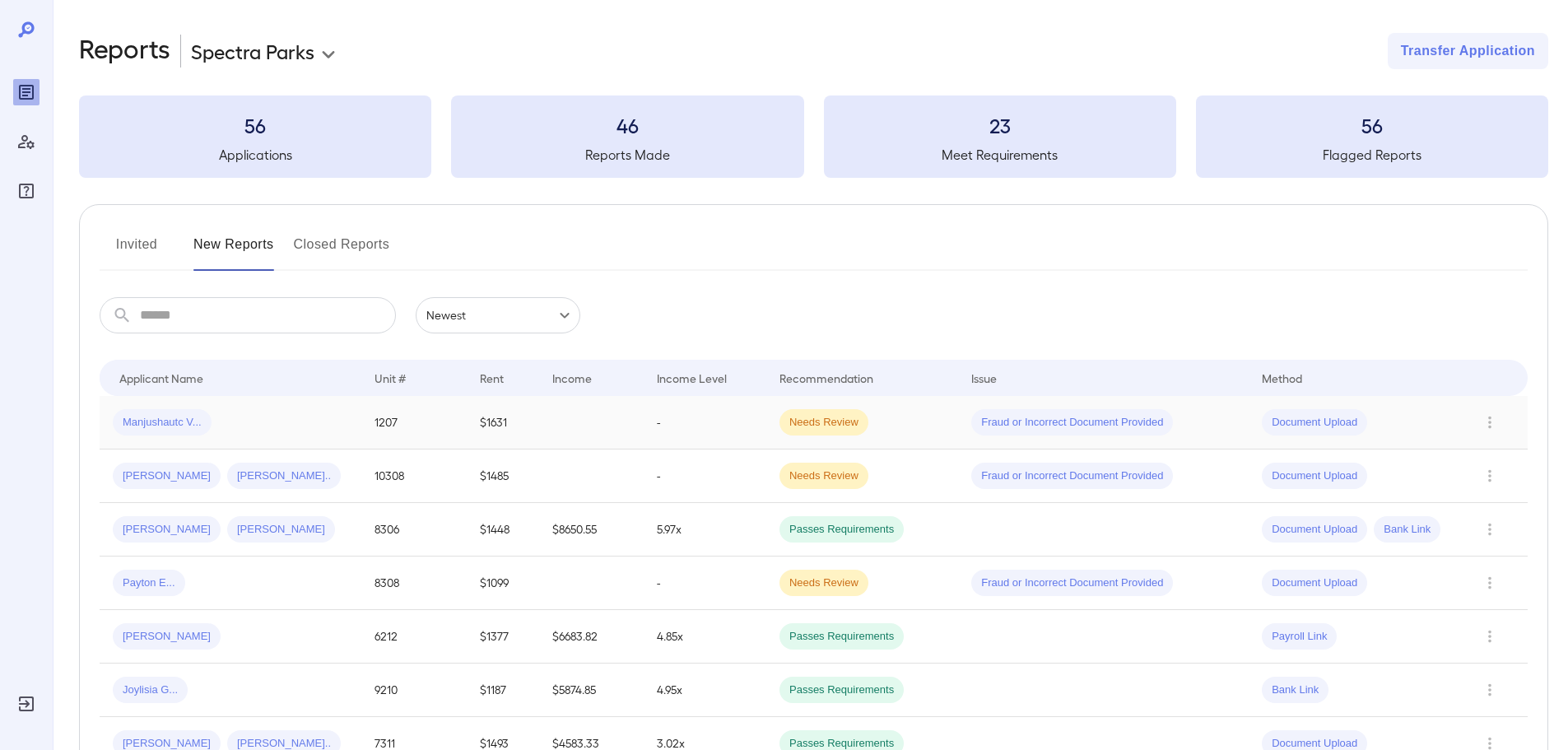
click at [259, 420] on div "Manjushautc V..." at bounding box center [231, 422] width 236 height 26
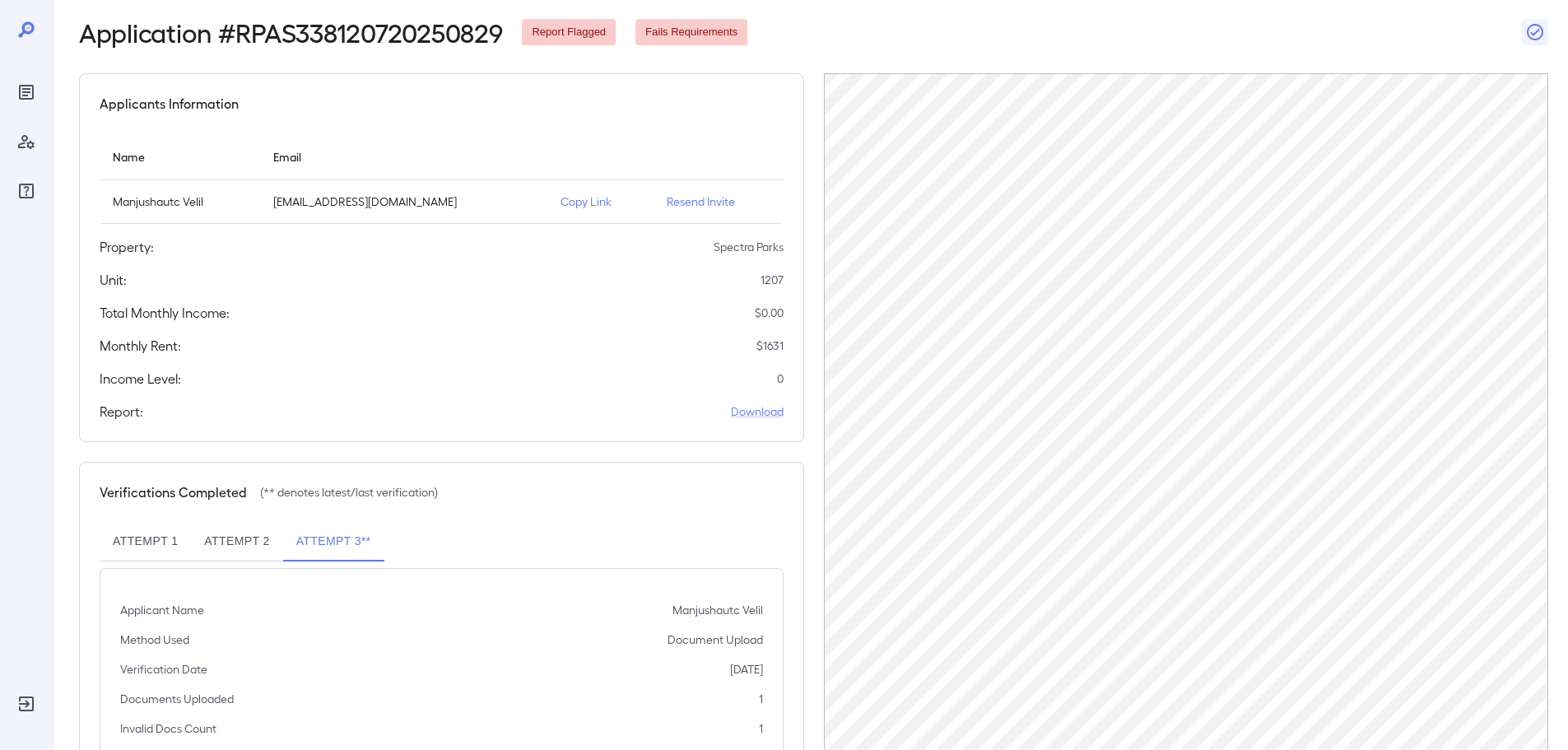
scroll to position [164, 0]
